Goal: Task Accomplishment & Management: Manage account settings

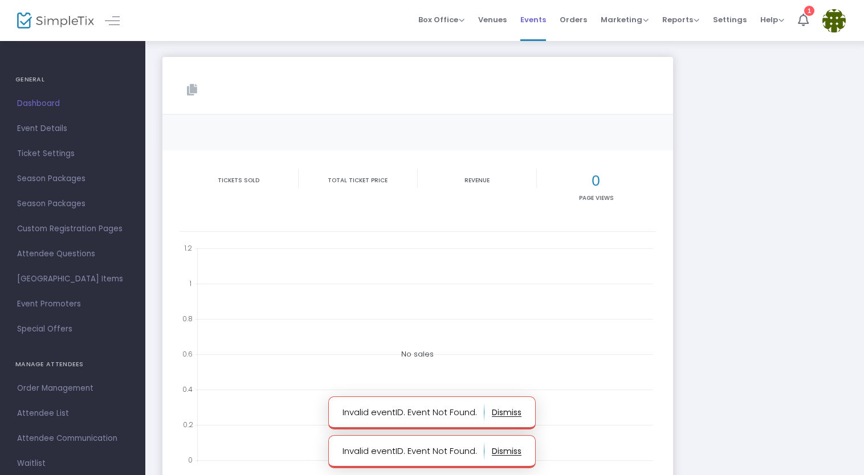
click at [533, 22] on span "Events" at bounding box center [533, 19] width 26 height 29
